Goal: Navigation & Orientation: Find specific page/section

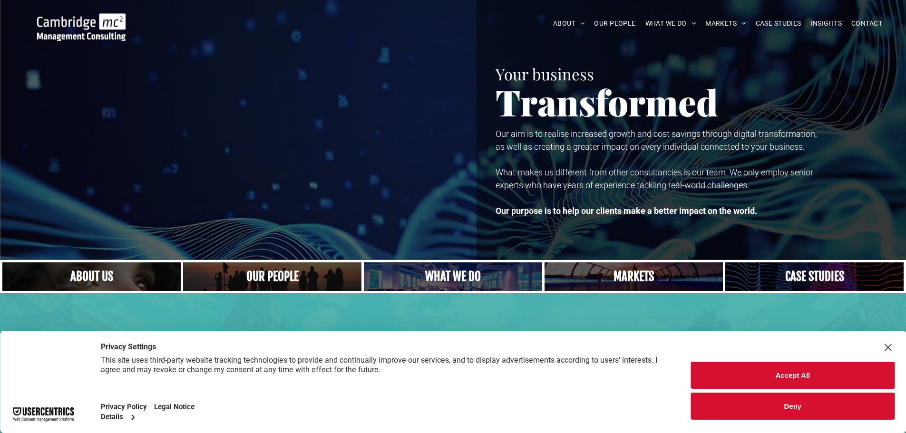
click at [262, 270] on link "A crowd in silhouette at sunset, on a rise or lookout point" at bounding box center [272, 277] width 189 height 30
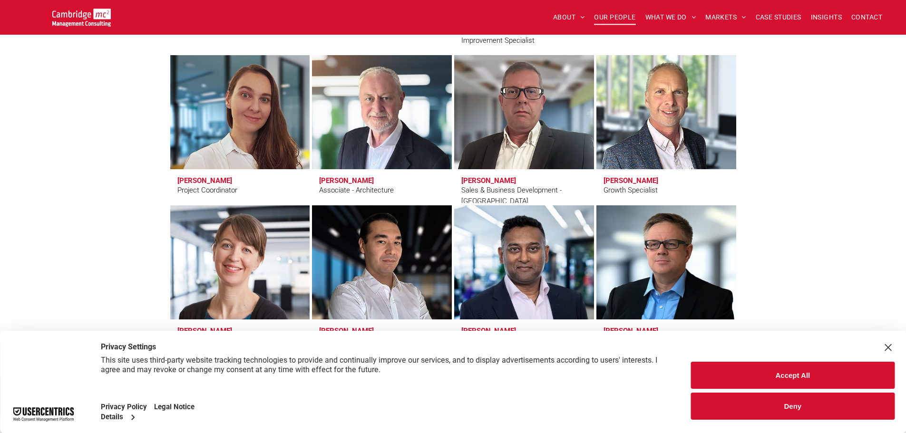
scroll to position [3044, 0]
